Goal: Find specific page/section: Find specific page/section

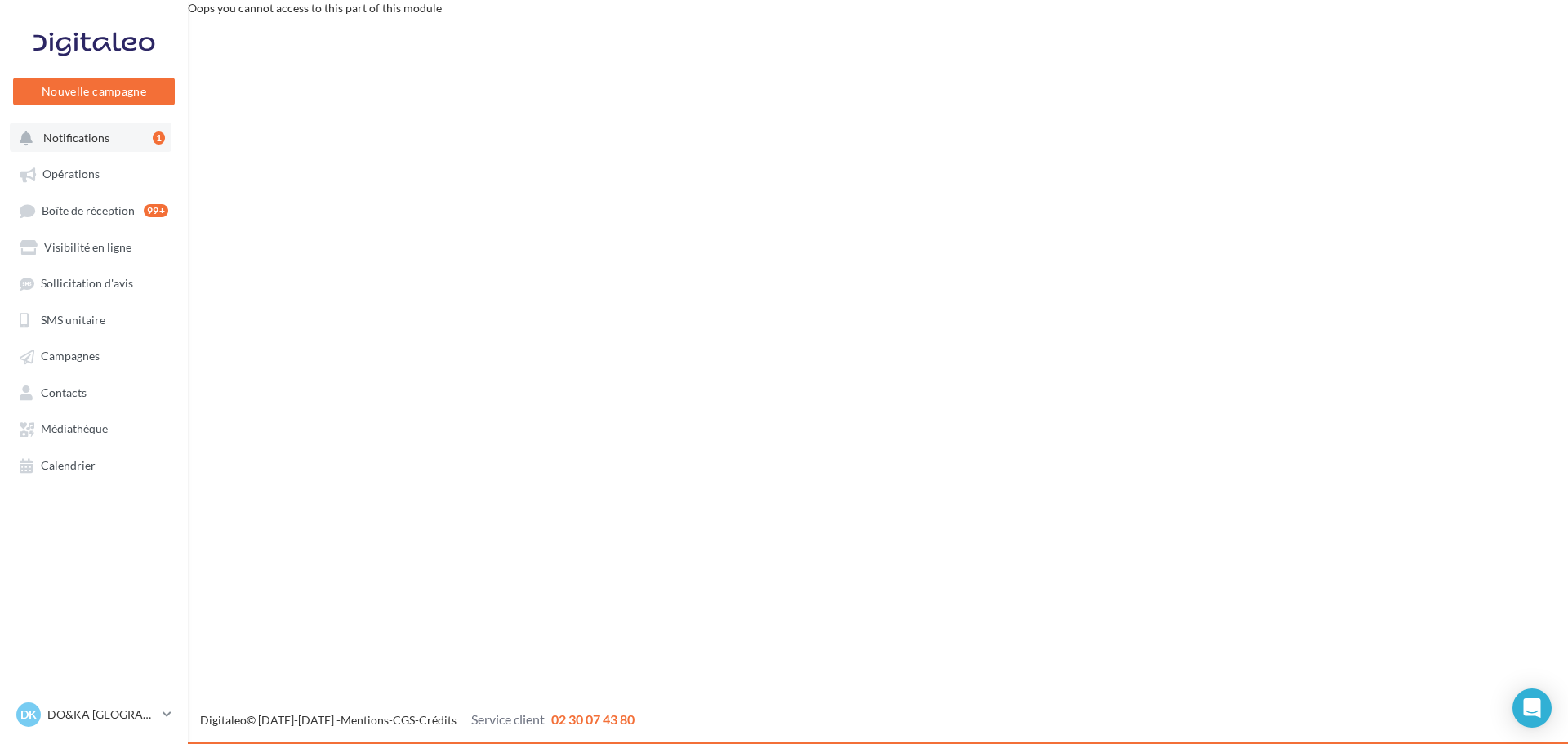
click at [78, 134] on span "Notifications" at bounding box center [76, 138] width 66 height 14
click at [76, 133] on span "Notifications" at bounding box center [76, 138] width 66 height 14
click at [67, 172] on span "Opérations" at bounding box center [71, 175] width 57 height 14
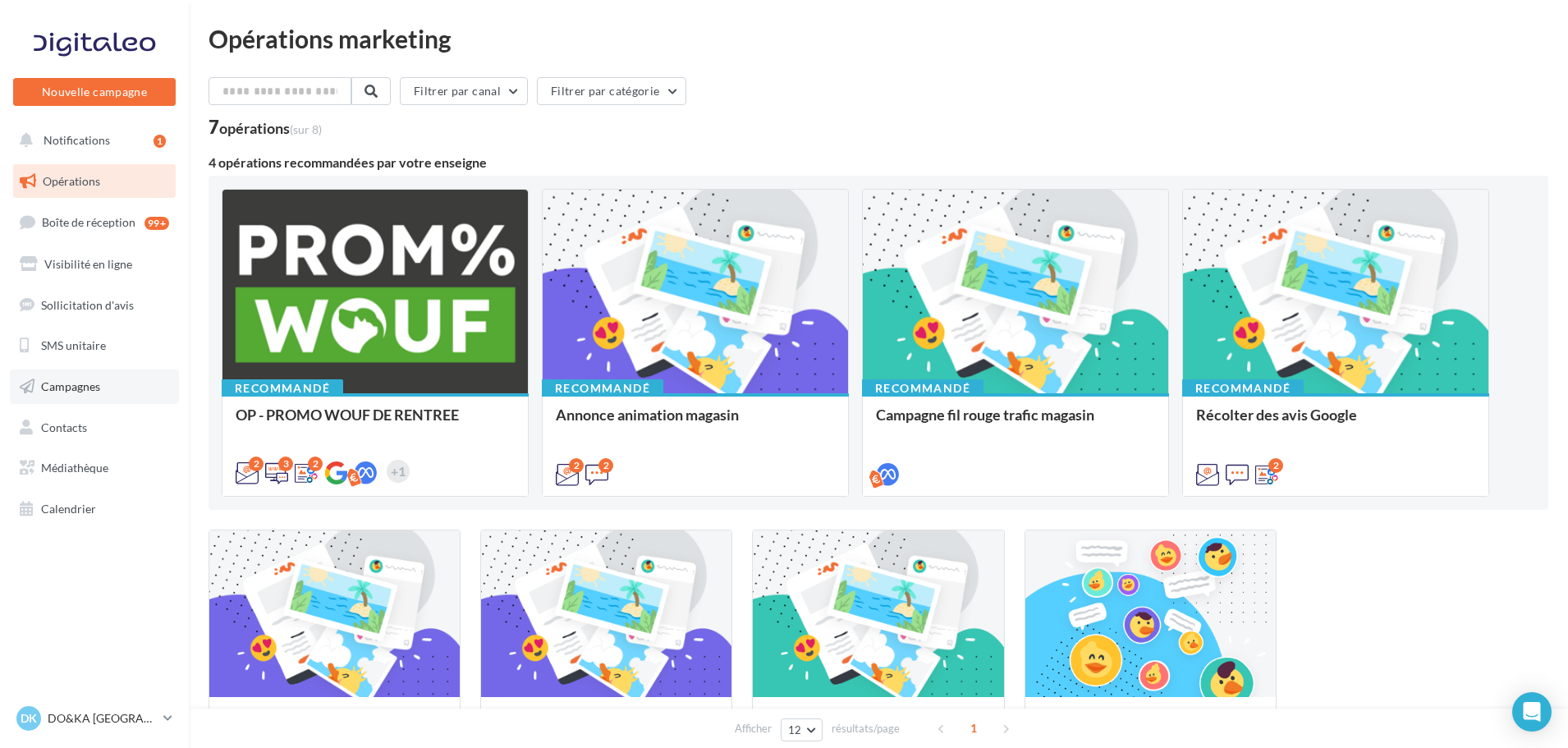
click at [54, 385] on span "Campagnes" at bounding box center [70, 386] width 59 height 14
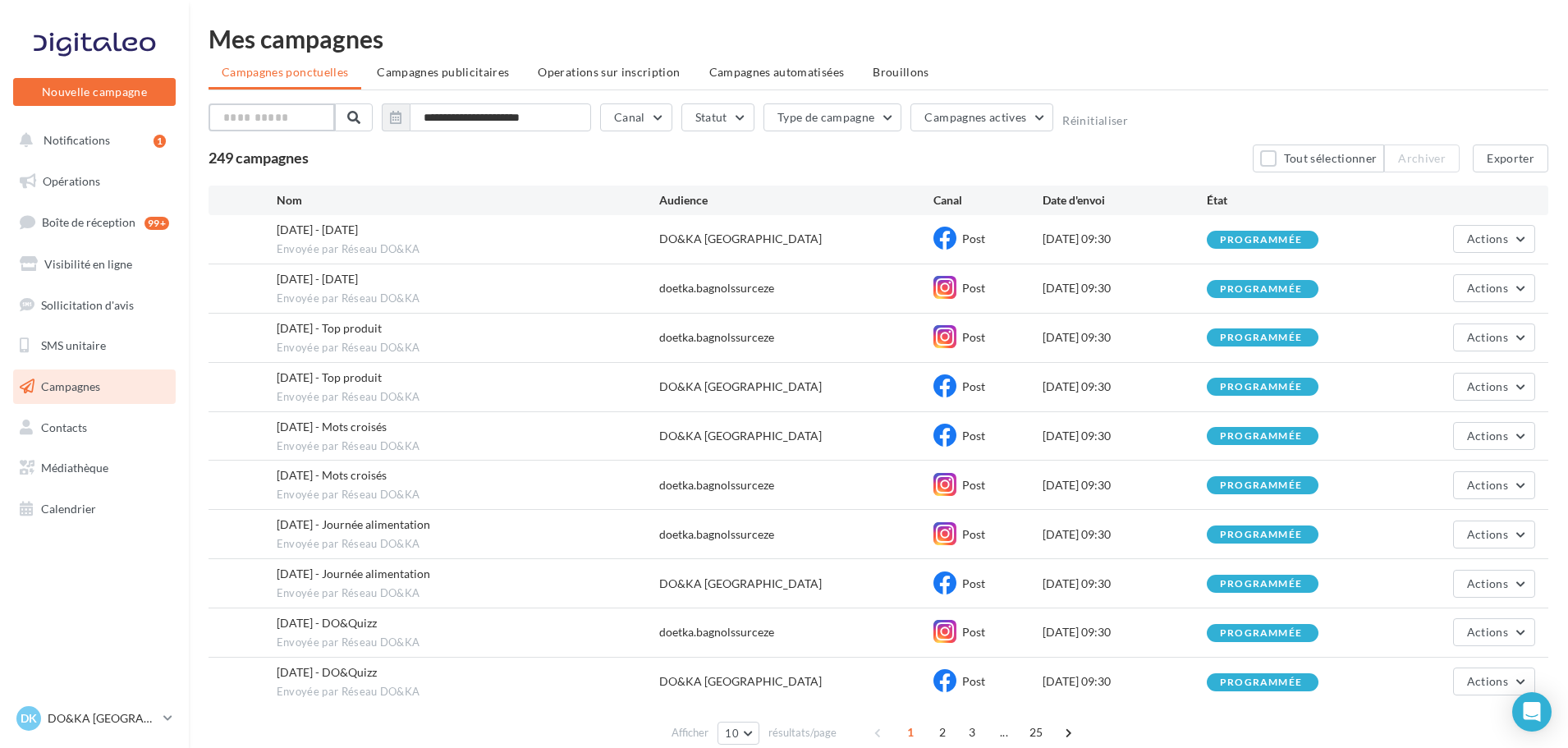
click at [297, 121] on input "text" at bounding box center [271, 117] width 127 height 27
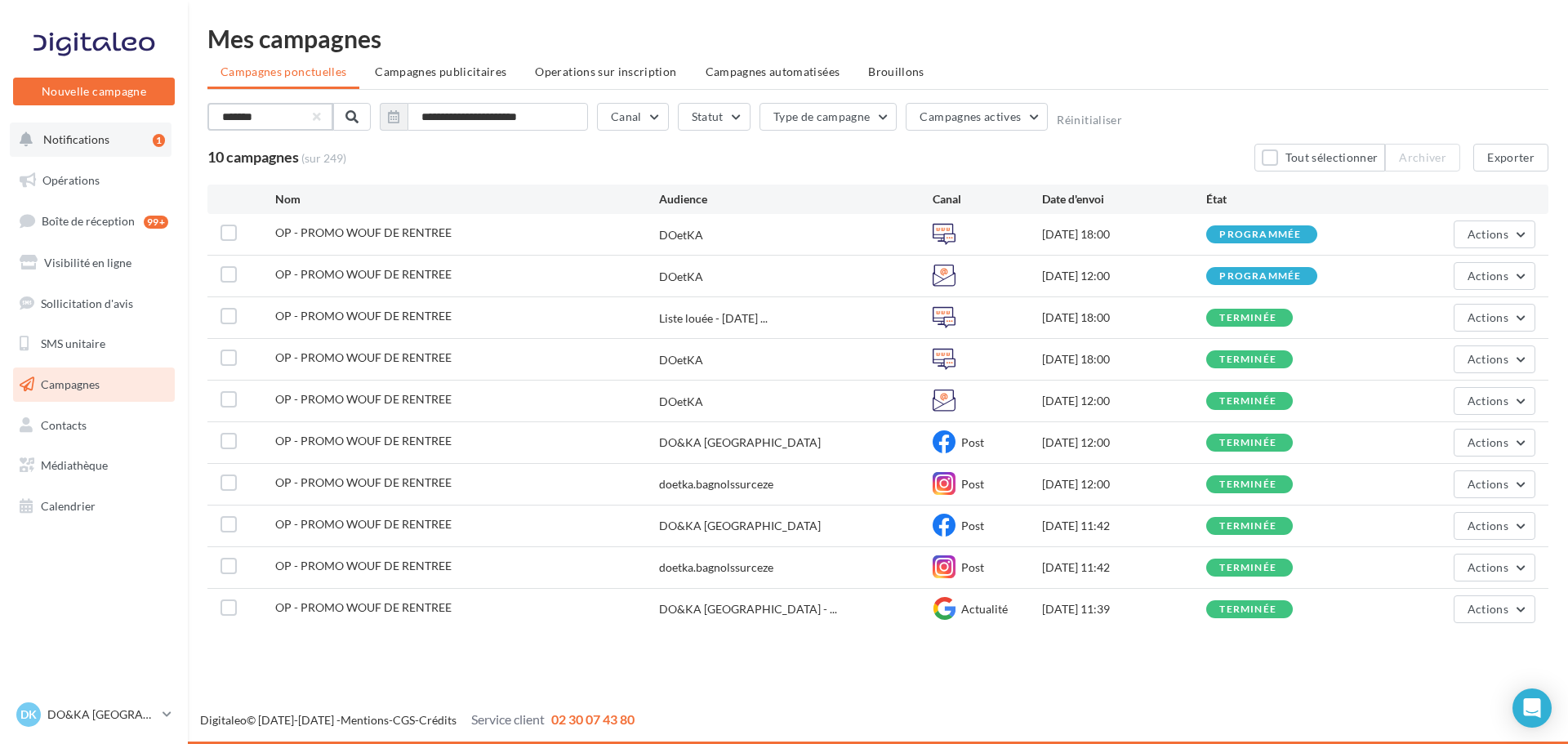
type input "*******"
click at [75, 138] on span "Notifications" at bounding box center [76, 139] width 66 height 14
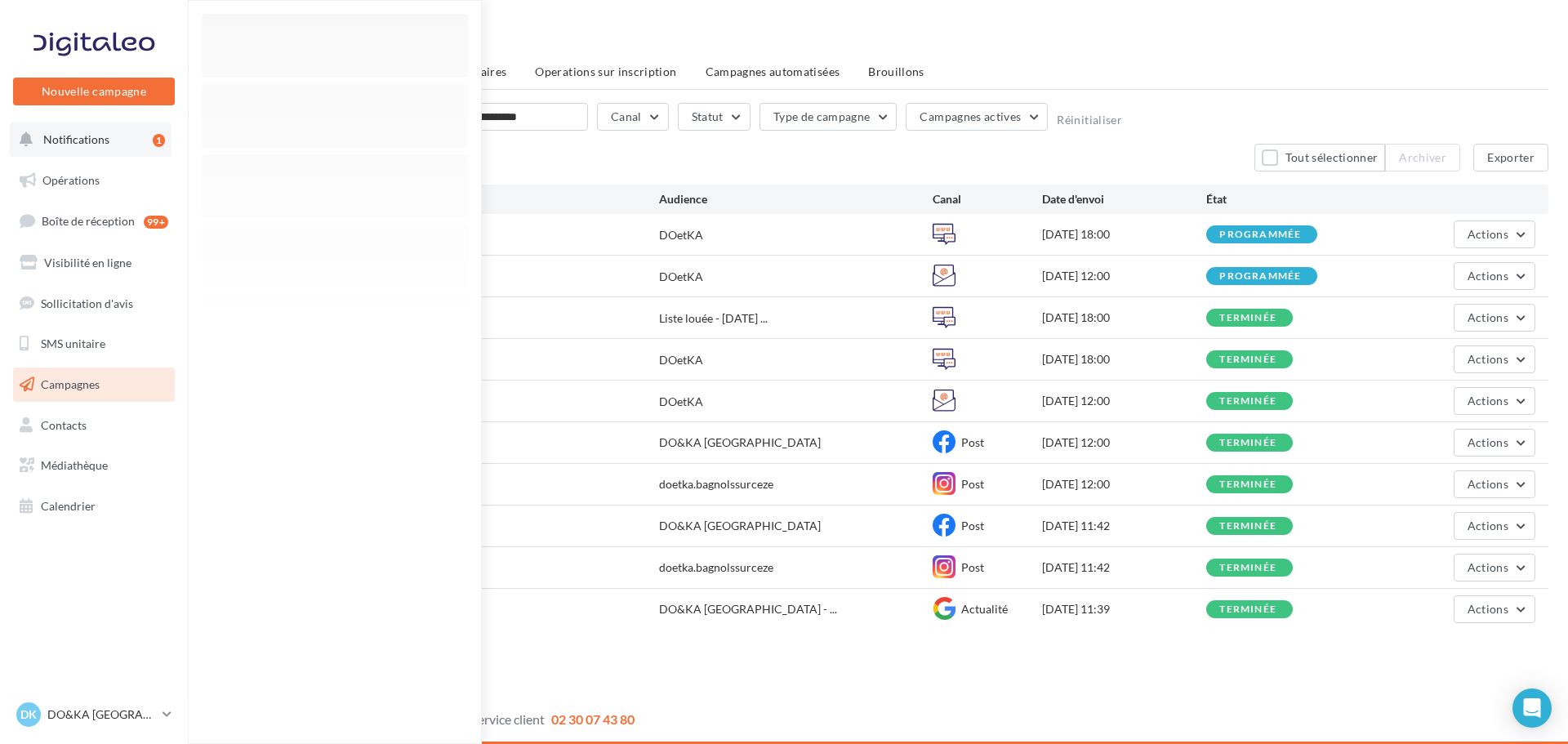
click at [76, 135] on span "Notifications" at bounding box center [76, 139] width 66 height 14
